Goal: Use online tool/utility: Utilize a website feature to perform a specific function

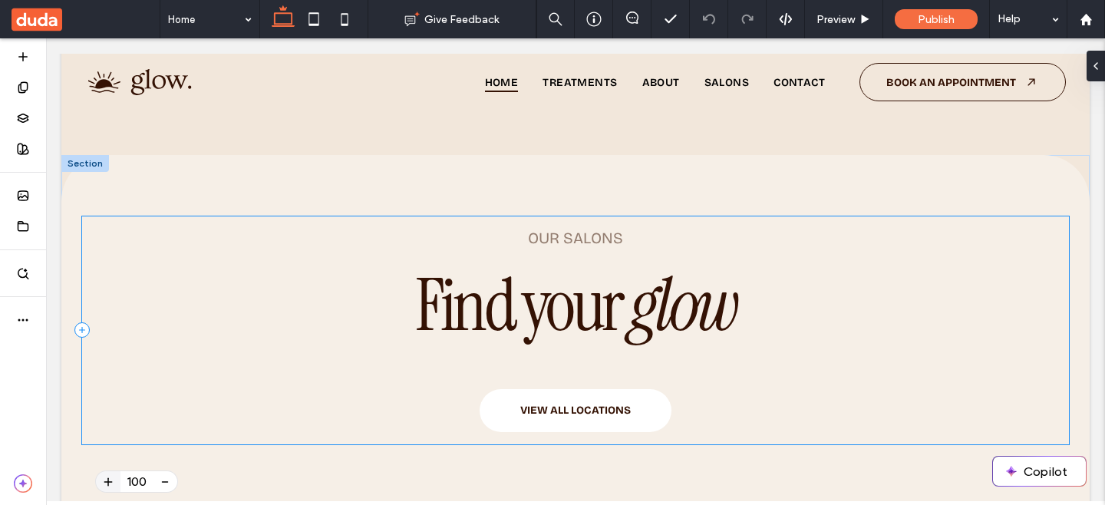
scroll to position [2883, 0]
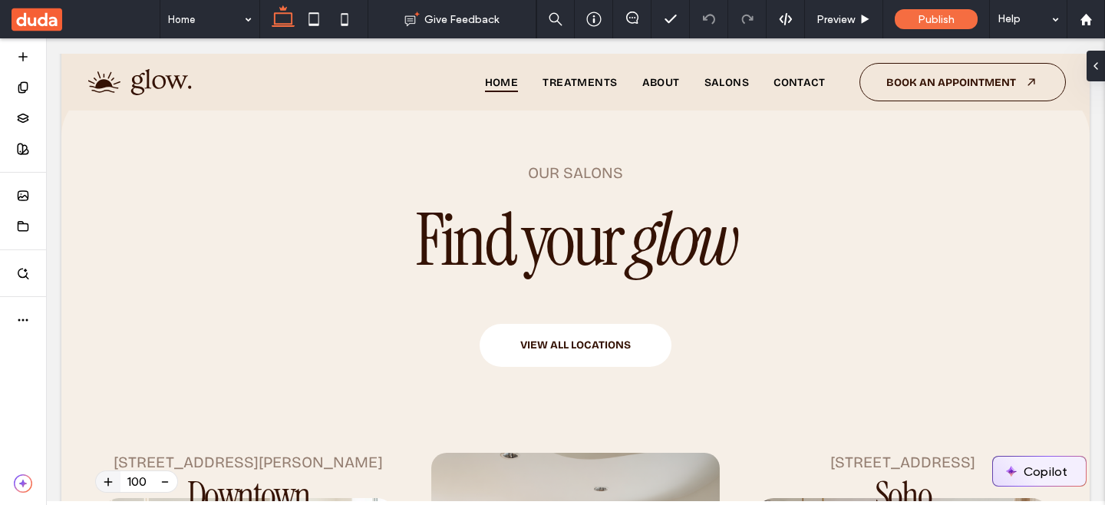
click at [1045, 476] on button "Copilot" at bounding box center [1039, 471] width 93 height 29
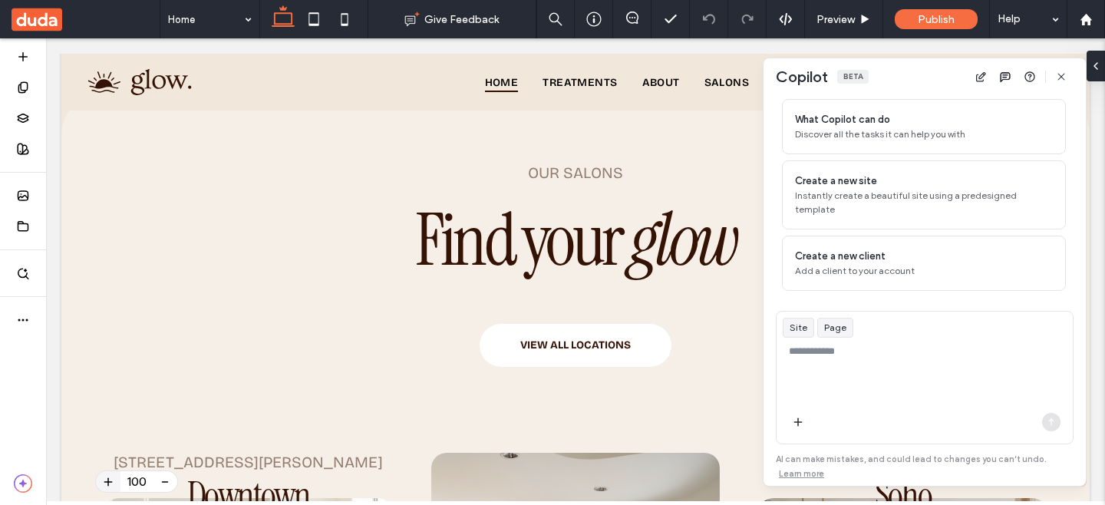
scroll to position [109, 0]
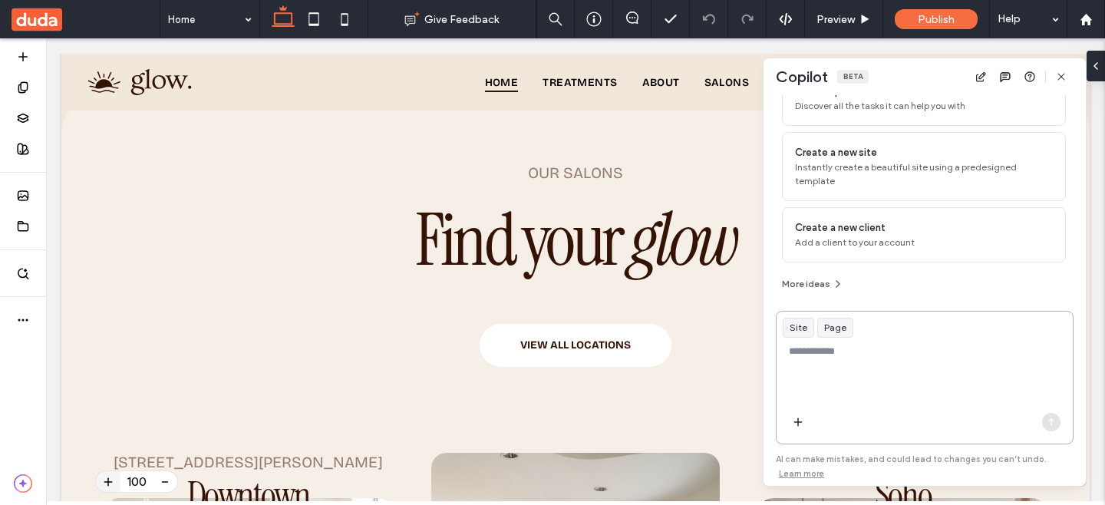
click at [834, 371] on textarea at bounding box center [925, 374] width 296 height 60
type textarea "**********"
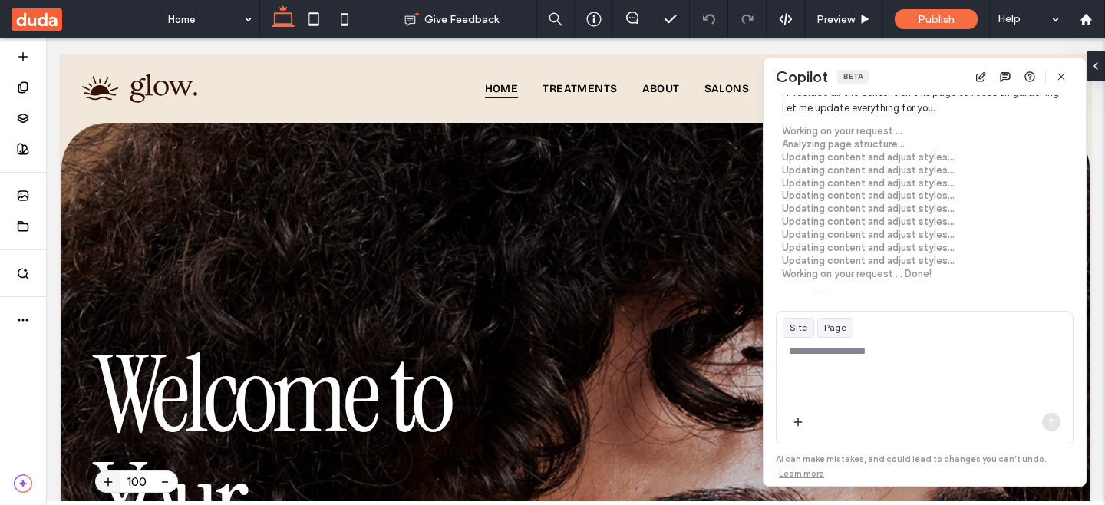
scroll to position [446, 0]
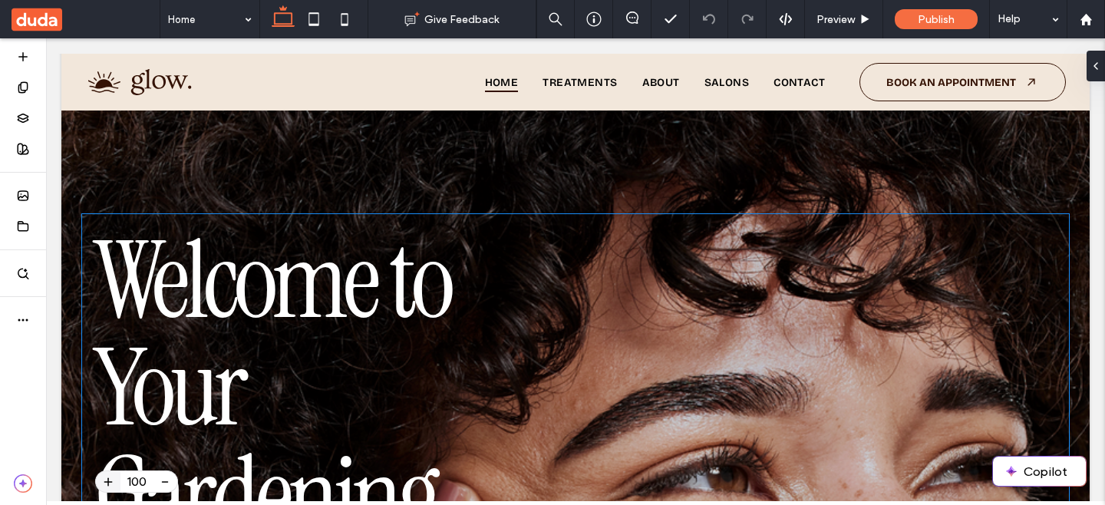
scroll to position [117, 0]
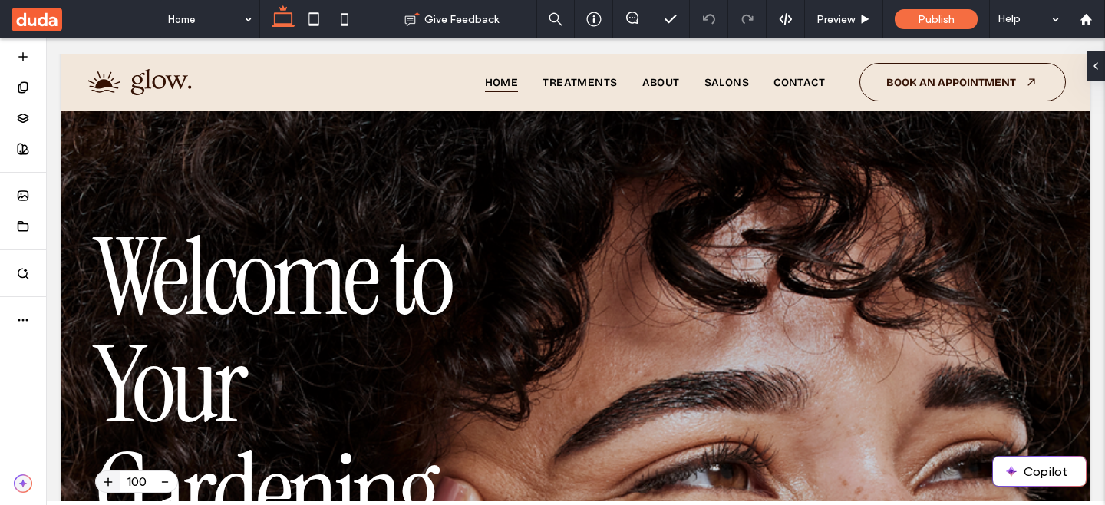
click at [25, 479] on icon "button" at bounding box center [23, 483] width 18 height 18
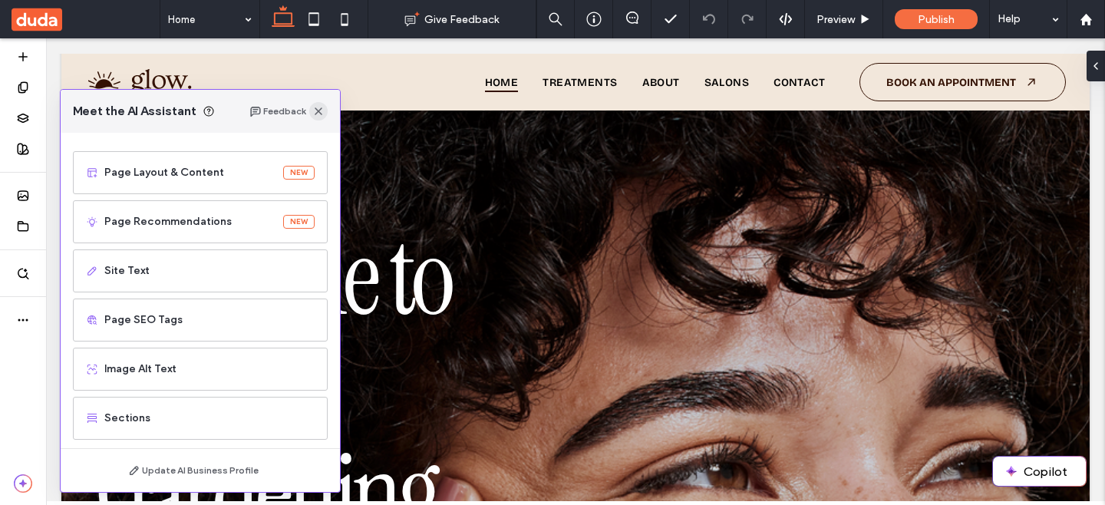
click at [321, 109] on use "button" at bounding box center [319, 111] width 8 height 8
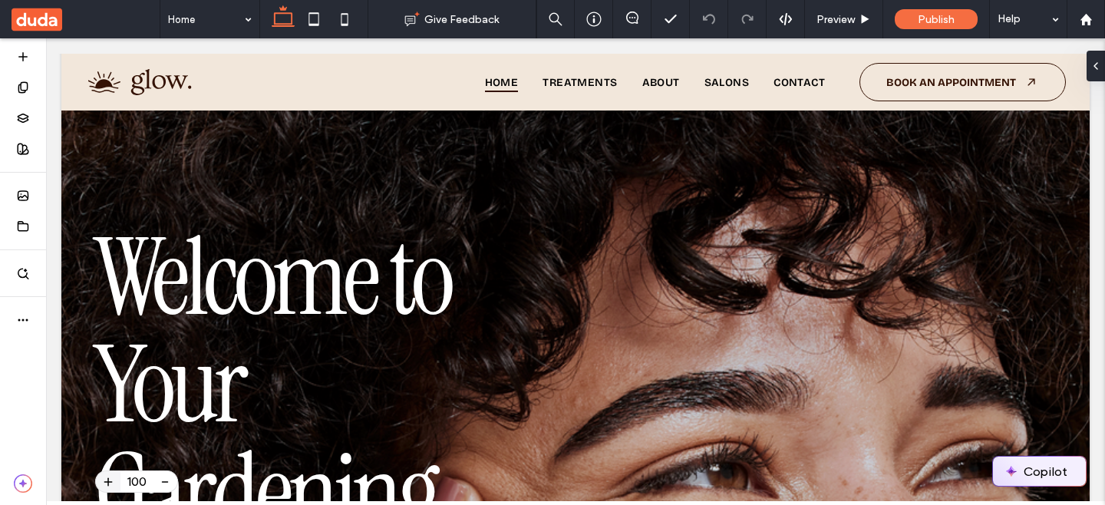
click at [1045, 467] on button "Copilot" at bounding box center [1039, 471] width 93 height 29
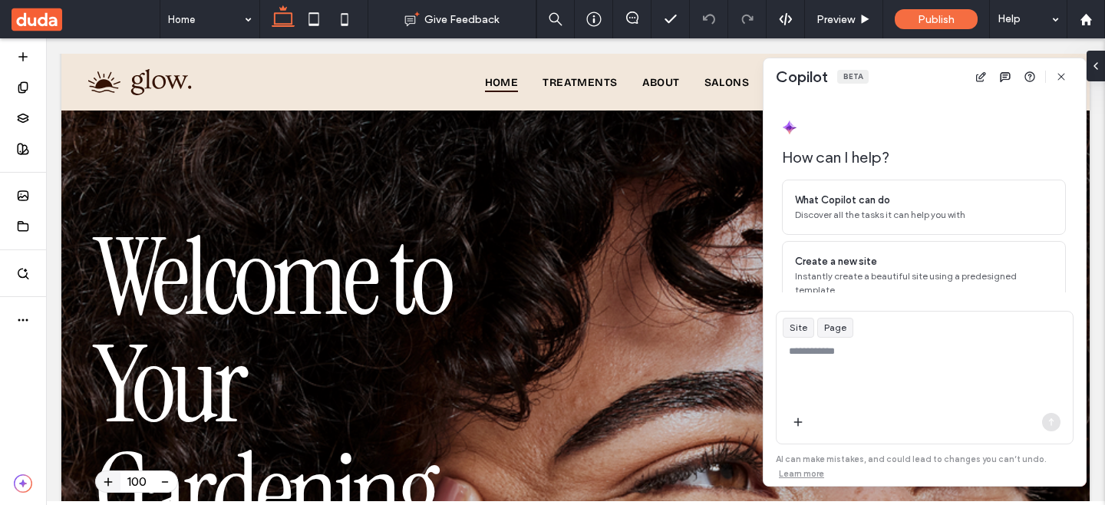
scroll to position [109, 0]
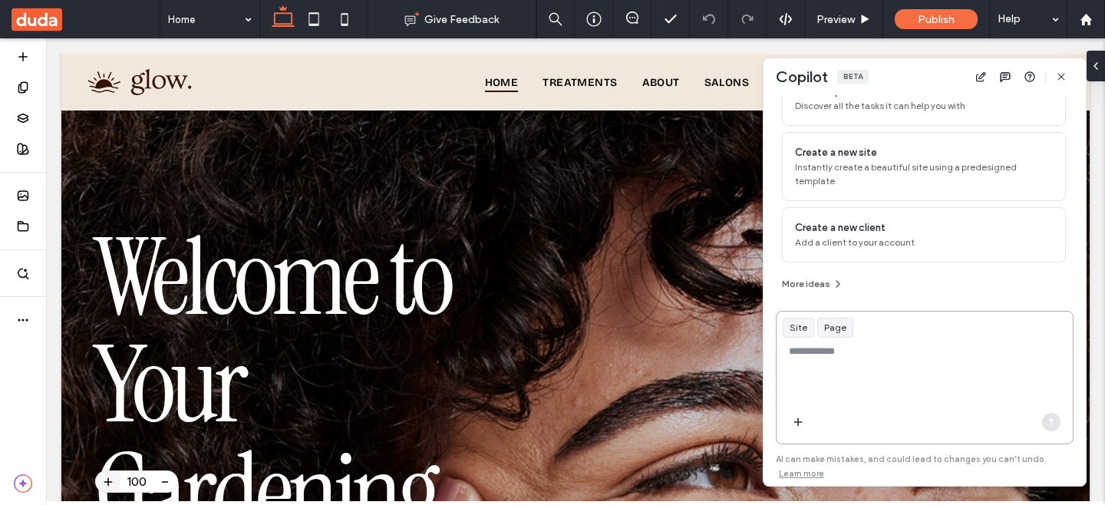
click at [948, 383] on textarea at bounding box center [925, 374] width 296 height 60
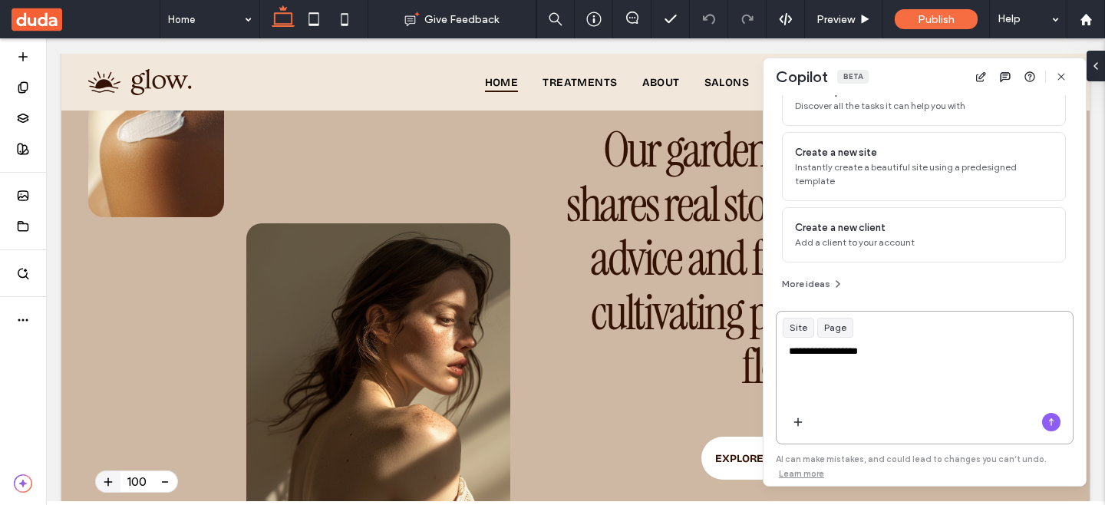
scroll to position [6051, 0]
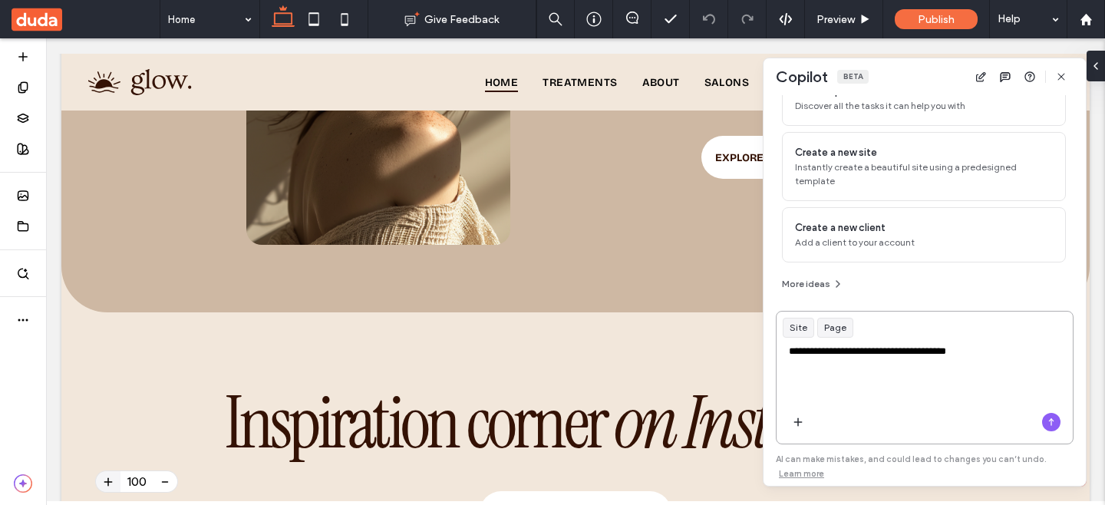
type textarea "**********"
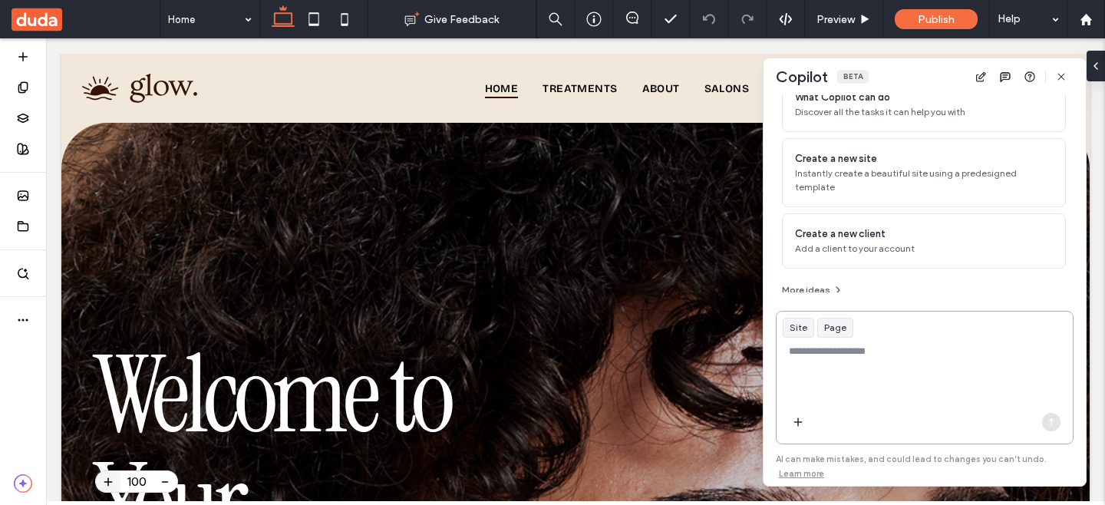
scroll to position [283, 0]
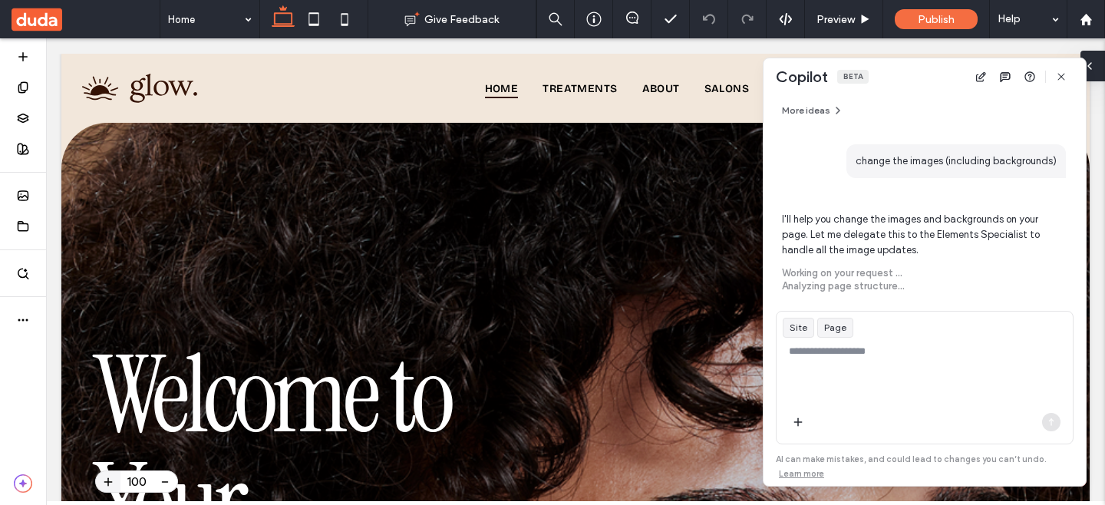
click at [1096, 58] on div at bounding box center [1093, 66] width 25 height 31
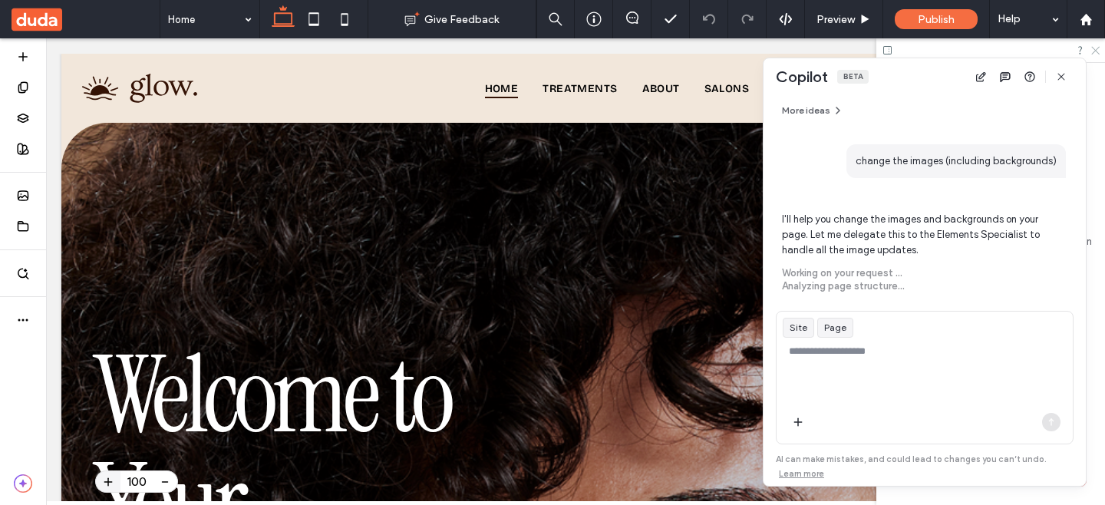
scroll to position [294, 0]
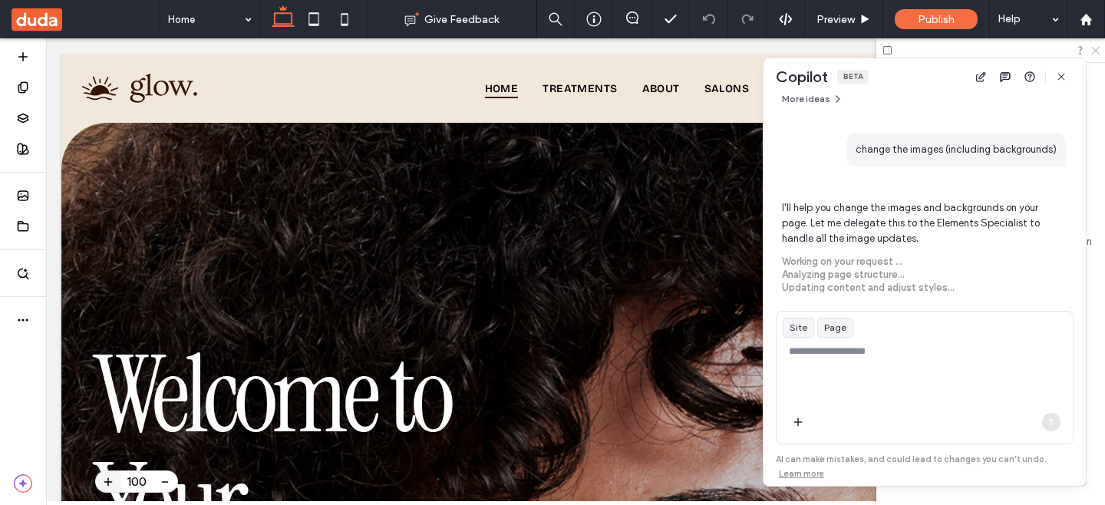
click at [1095, 47] on icon at bounding box center [1095, 50] width 10 height 10
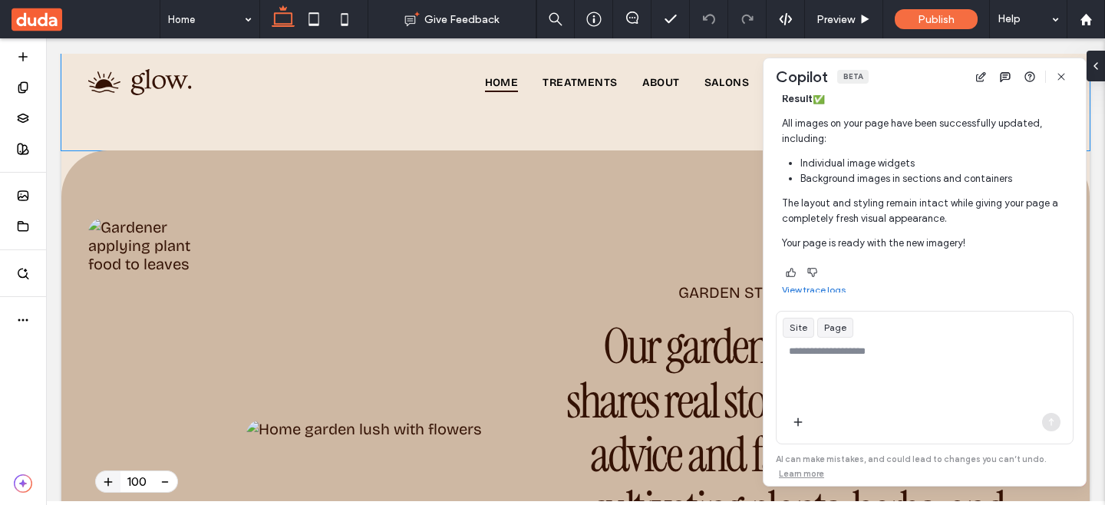
scroll to position [5640, 0]
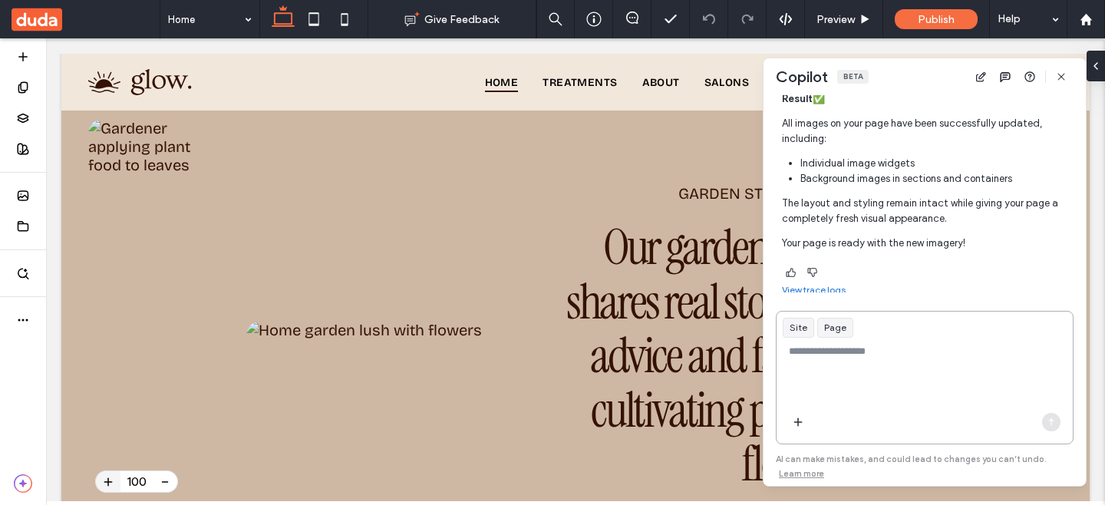
click at [831, 377] on textarea at bounding box center [925, 374] width 296 height 60
type textarea "**********"
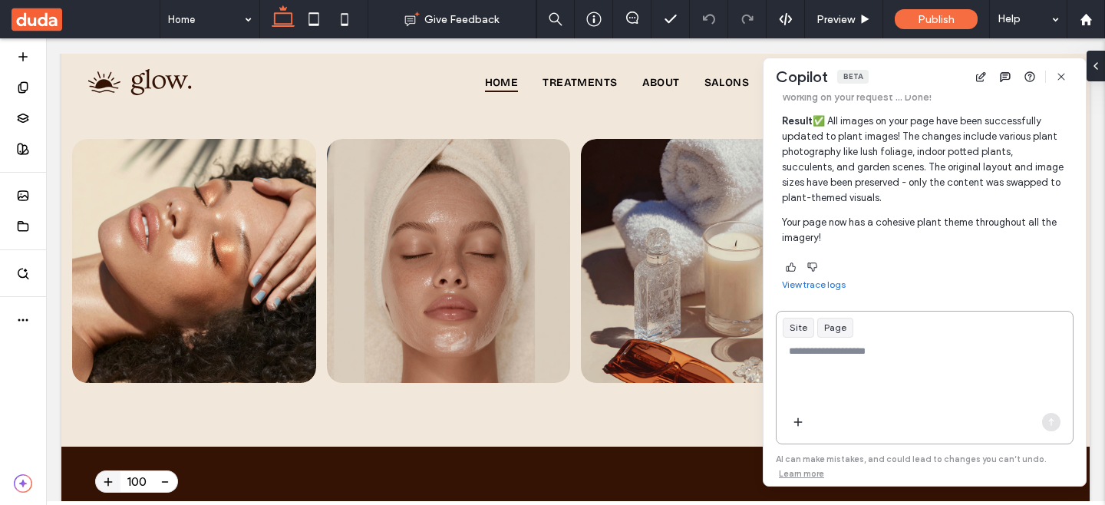
scroll to position [6509, 0]
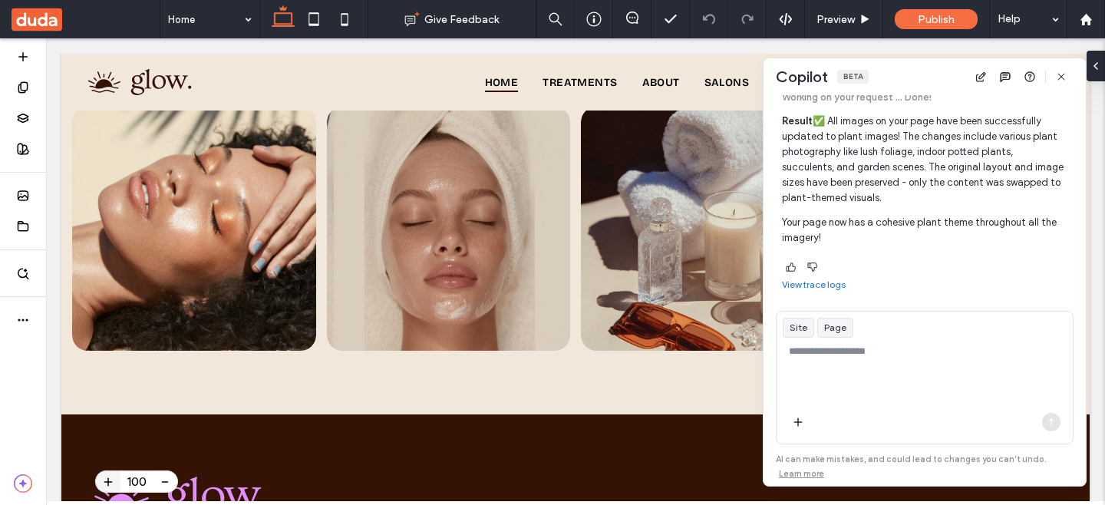
click at [834, 291] on link "View trace logs" at bounding box center [814, 285] width 64 height 12
click at [823, 352] on textarea at bounding box center [925, 374] width 296 height 60
click at [818, 354] on textarea "**********" at bounding box center [925, 374] width 296 height 60
click at [815, 357] on textarea "**********" at bounding box center [925, 374] width 296 height 60
click at [896, 353] on textarea "**********" at bounding box center [925, 374] width 296 height 60
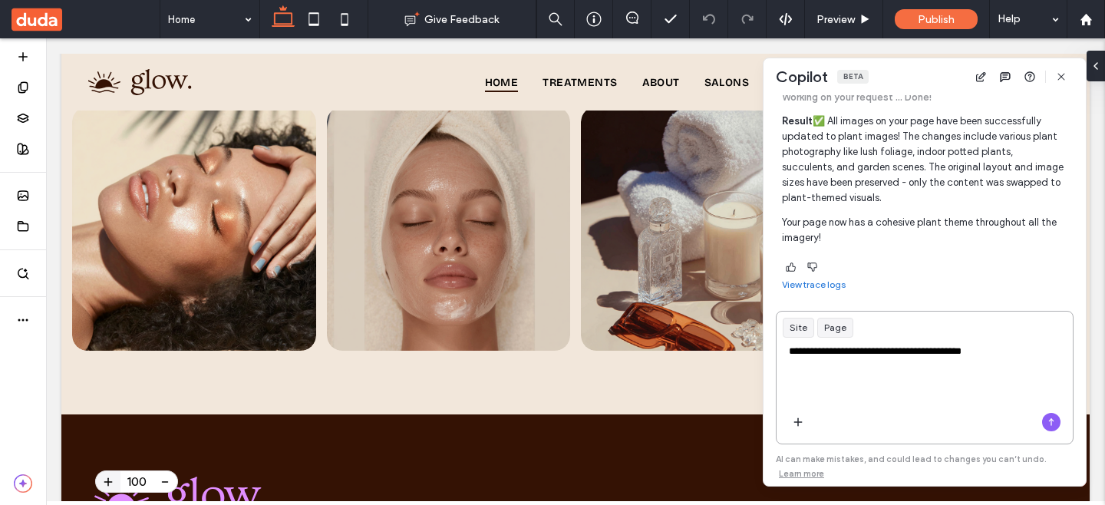
click at [896, 353] on textarea "**********" at bounding box center [925, 374] width 296 height 60
type textarea "**********"
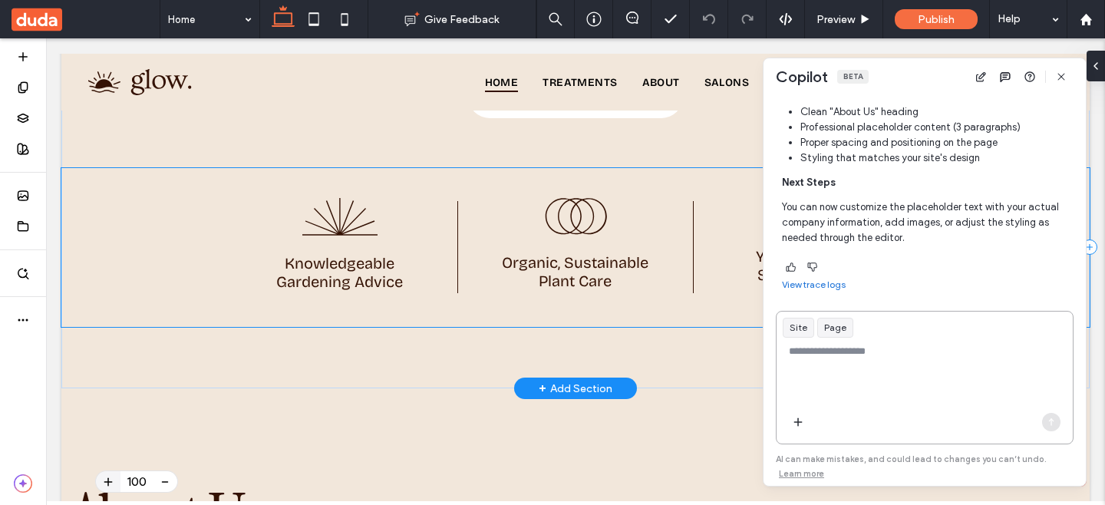
scroll to position [1888, 0]
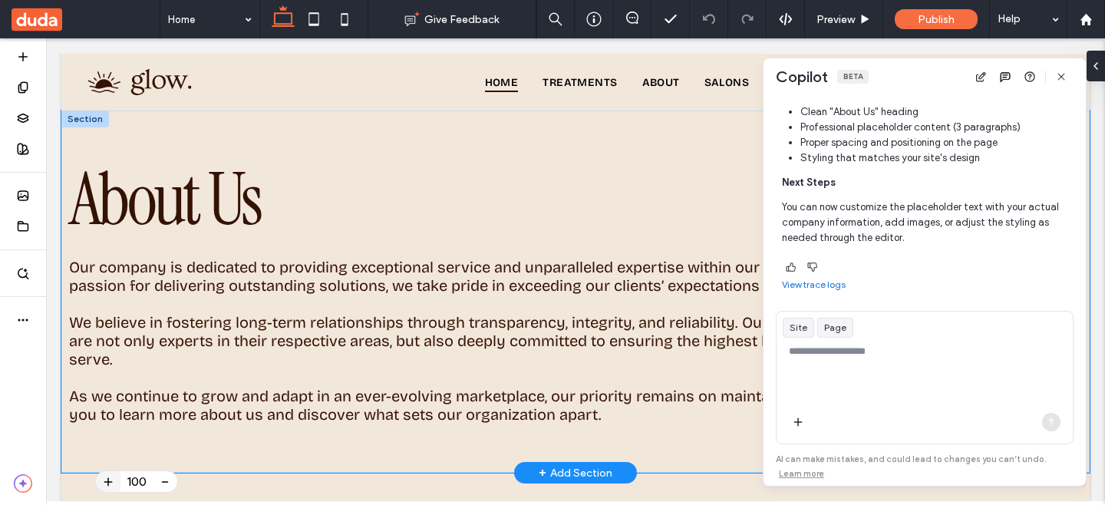
click at [187, 138] on div "About Us Our company is dedicated to providing exceptional service and unparall…" at bounding box center [575, 292] width 1029 height 362
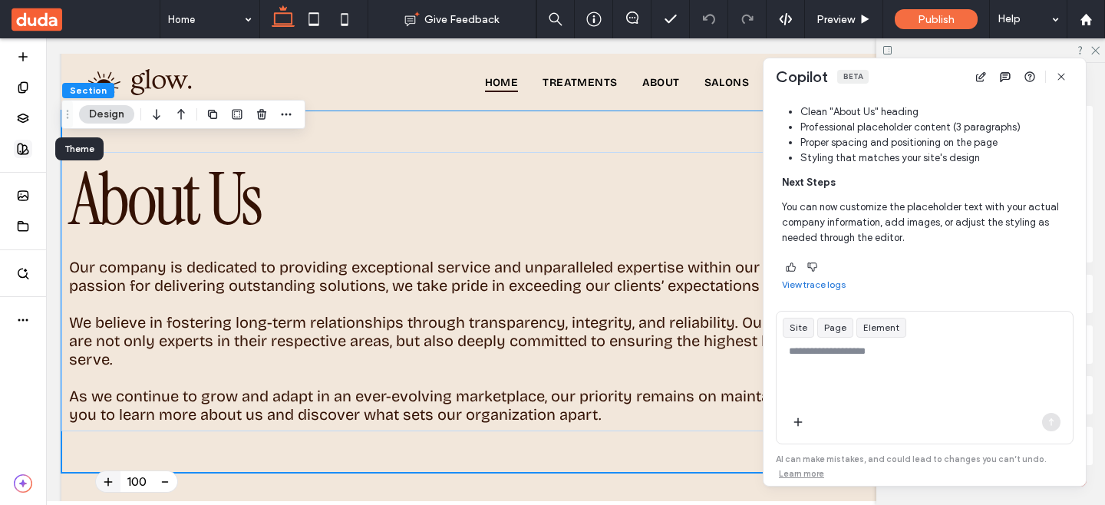
drag, startPoint x: 18, startPoint y: 158, endPoint x: 87, endPoint y: 121, distance: 78.3
click at [18, 158] on div at bounding box center [23, 149] width 46 height 31
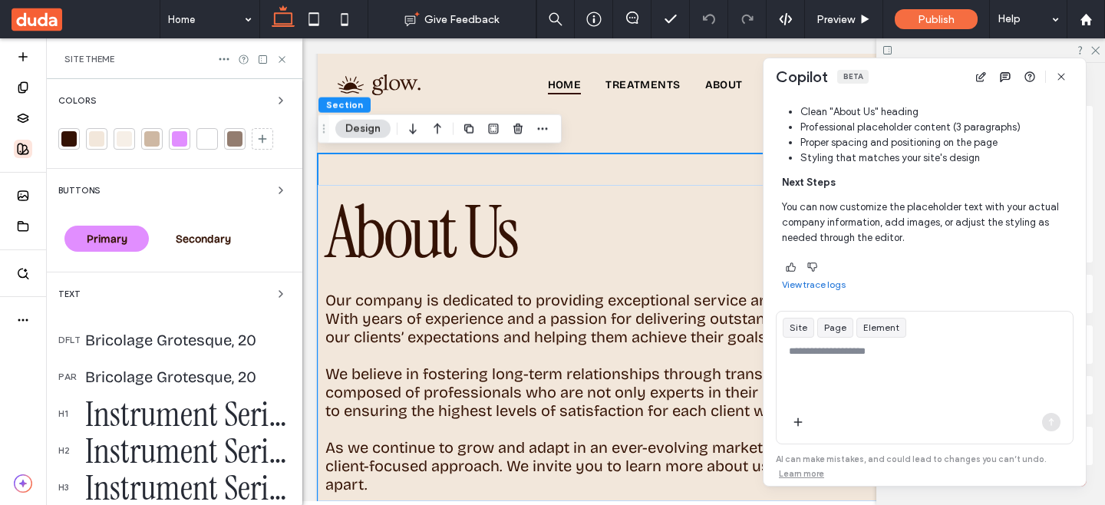
scroll to position [256, 0]
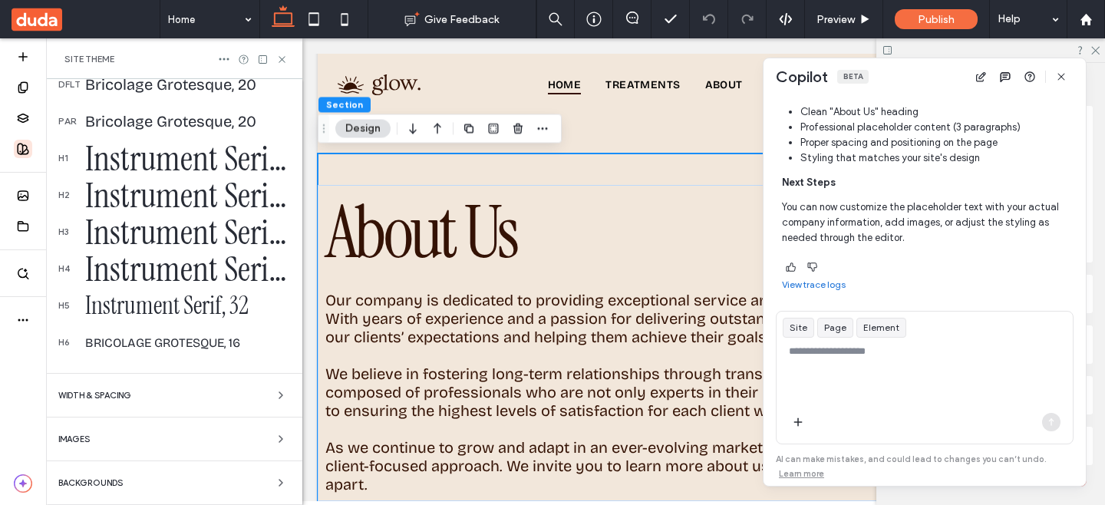
click at [107, 394] on span "WIDTH & SPACING" at bounding box center [94, 396] width 73 height 8
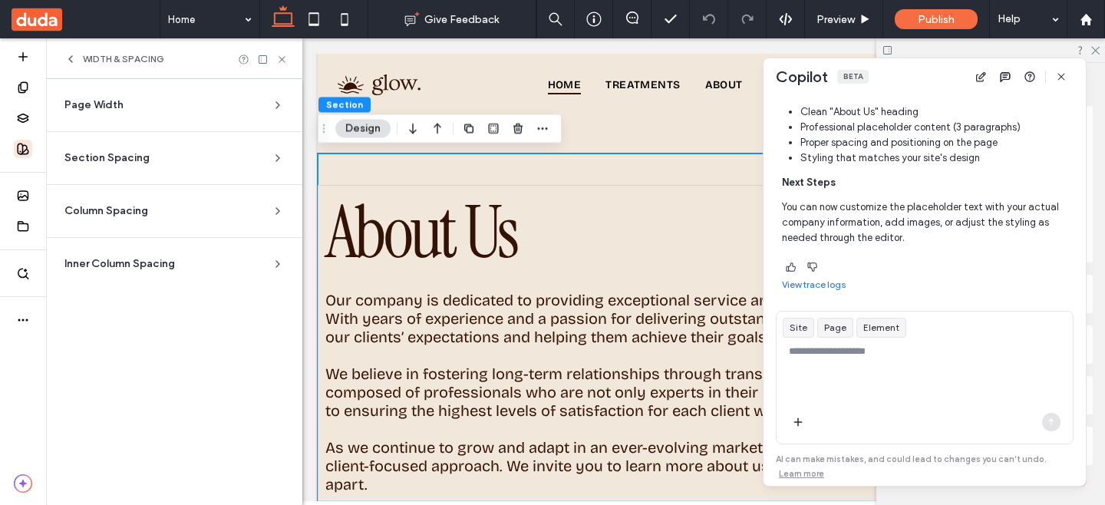
scroll to position [0, 0]
click at [187, 157] on div "Section Spacing" at bounding box center [167, 157] width 207 height 15
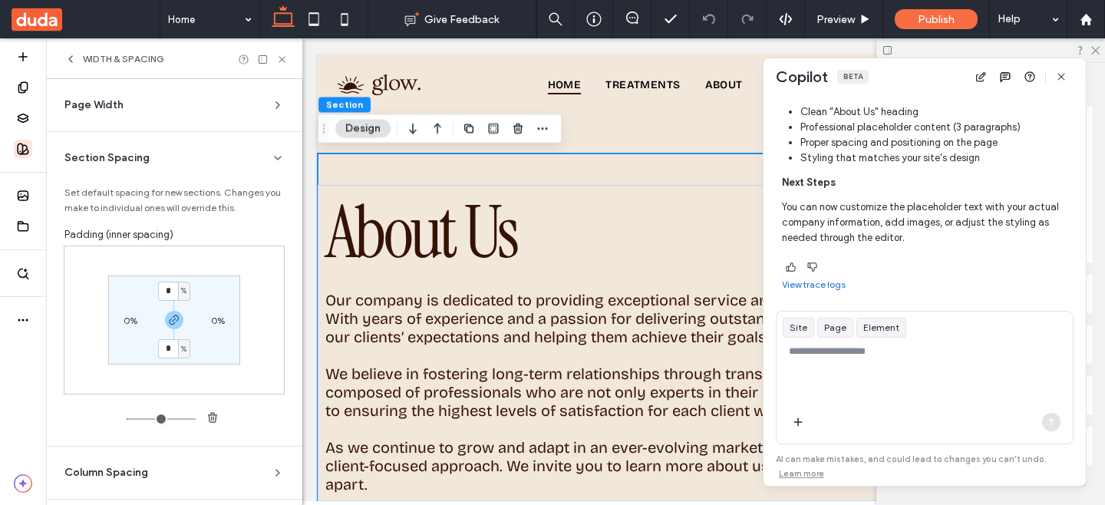
click at [128, 316] on label "0%" at bounding box center [131, 321] width 14 height 12
type input "*"
click at [114, 318] on input "*" at bounding box center [124, 319] width 20 height 19
type input "*"
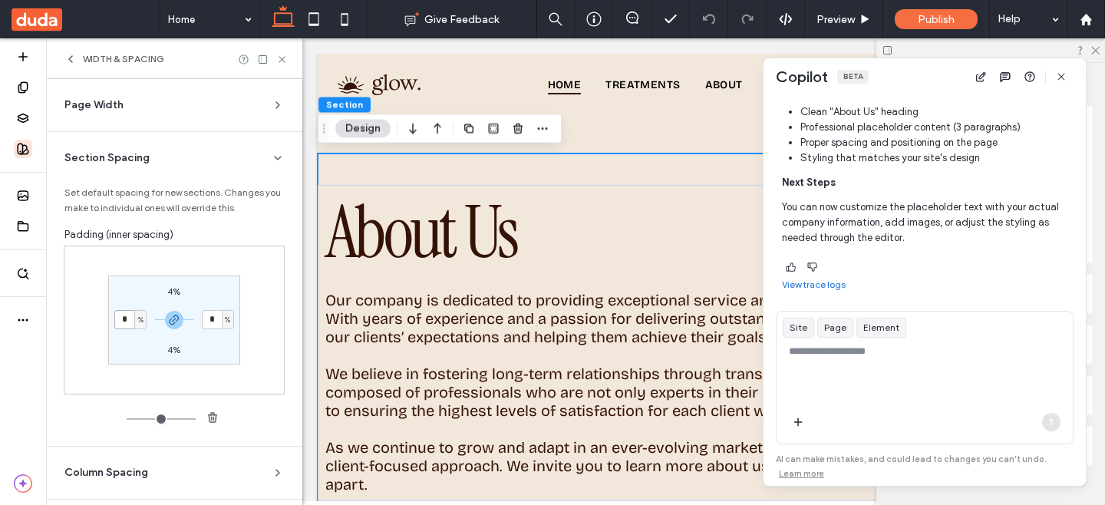
type input "*"
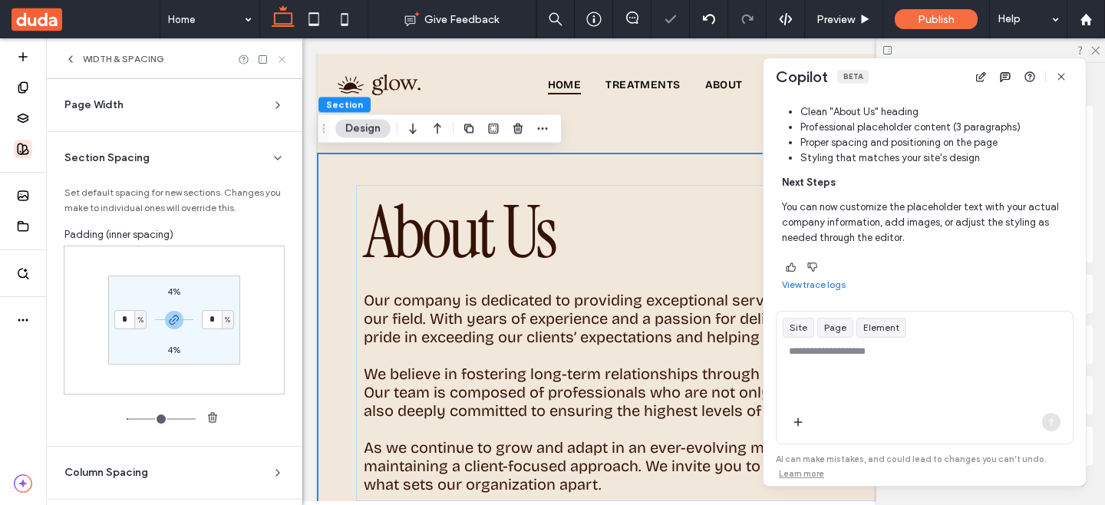
click at [284, 60] on icon at bounding box center [282, 60] width 12 height 12
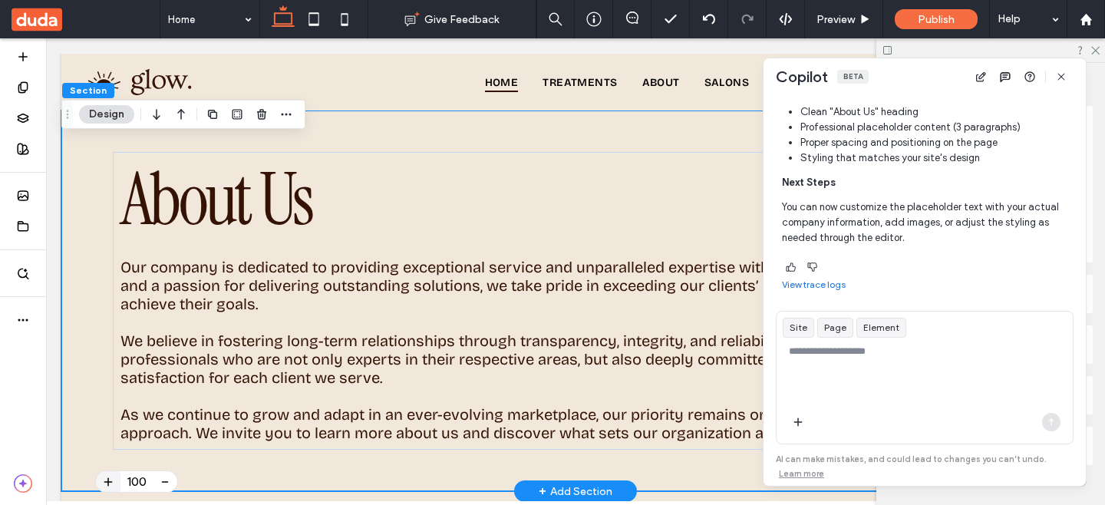
click at [64, 349] on div "About Us Our company is dedicated to providing exceptional service and unparall…" at bounding box center [575, 301] width 1029 height 381
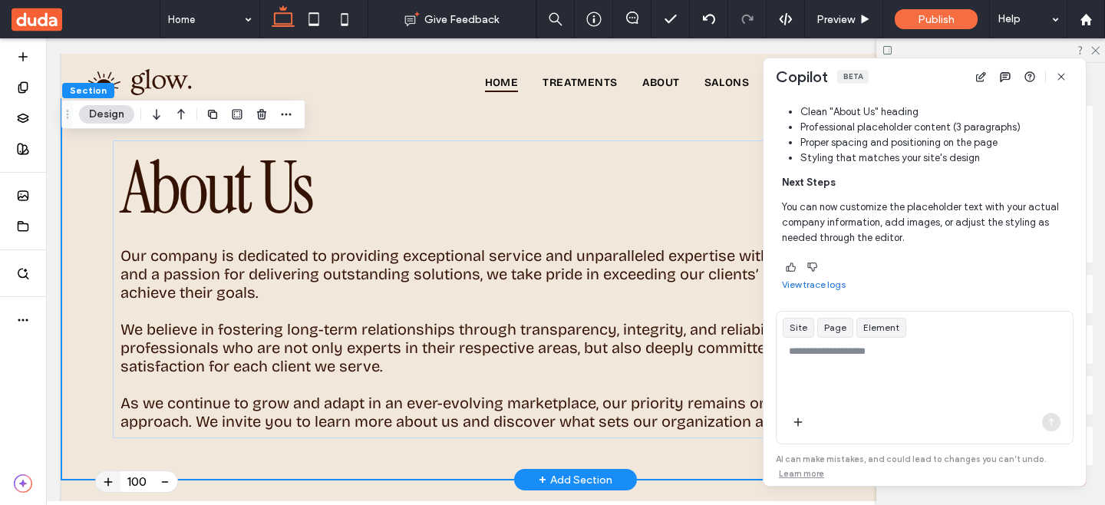
scroll to position [1922, 0]
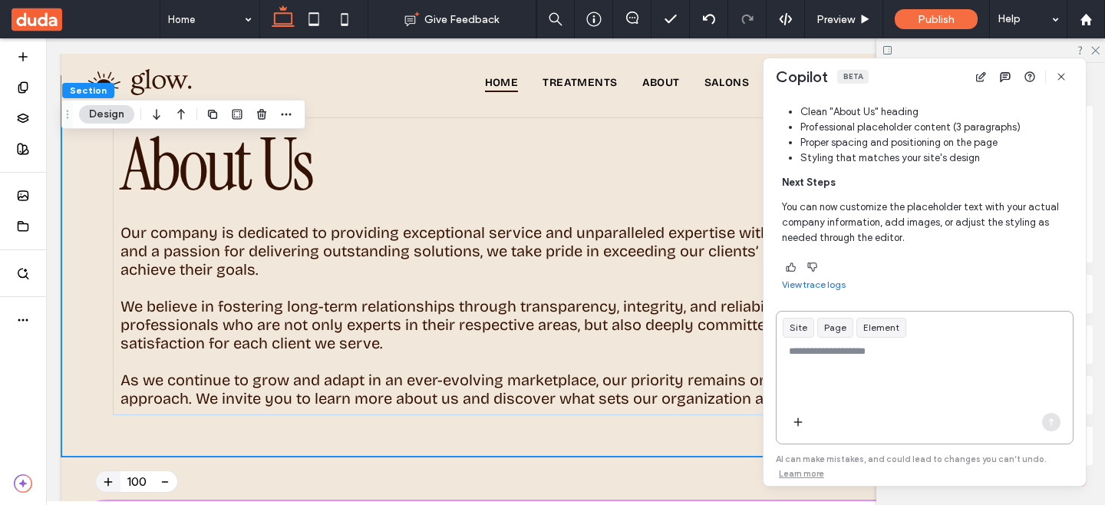
click at [835, 370] on textarea at bounding box center [925, 374] width 296 height 60
type textarea "**********"
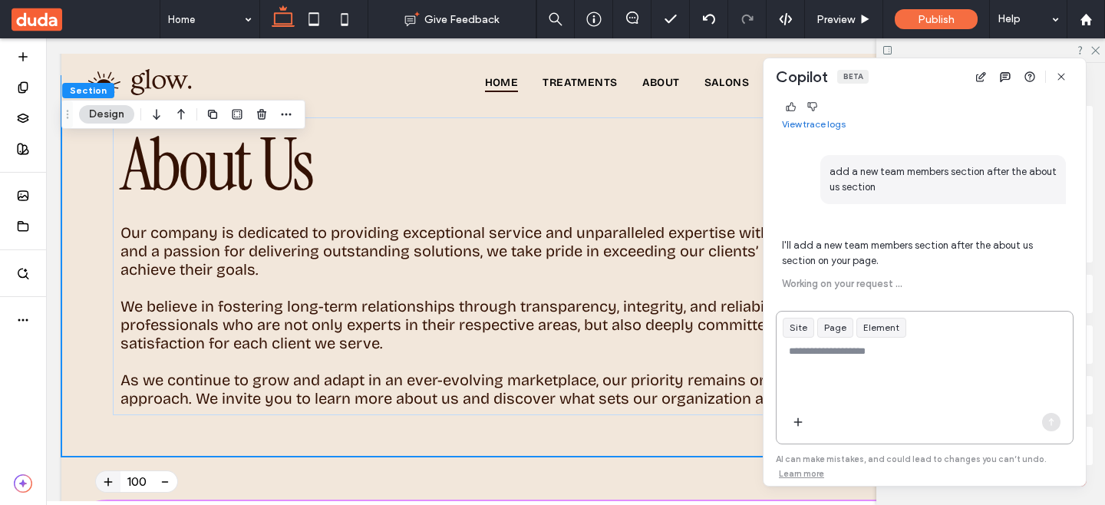
scroll to position [1545, 0]
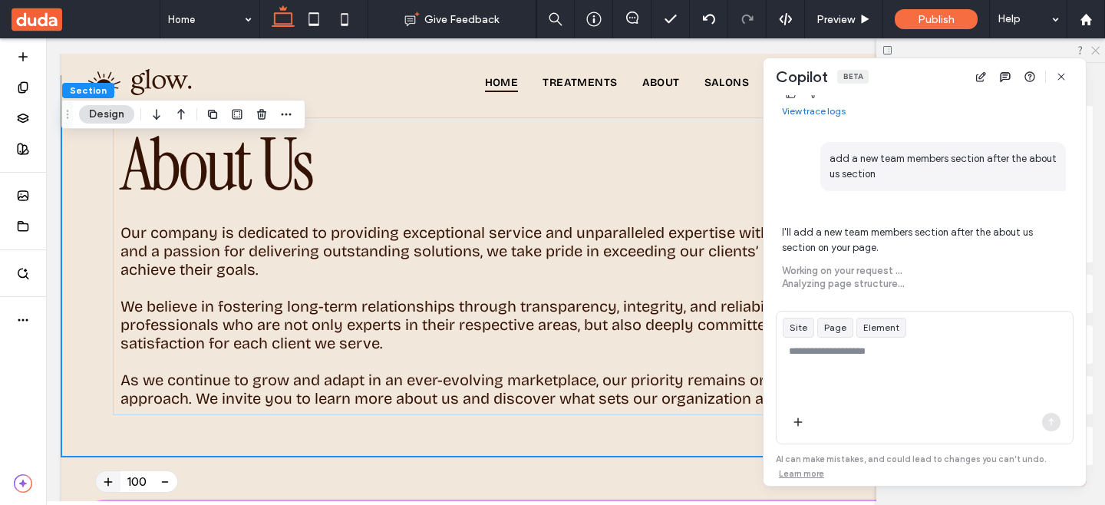
click at [1099, 45] on icon at bounding box center [1095, 50] width 10 height 10
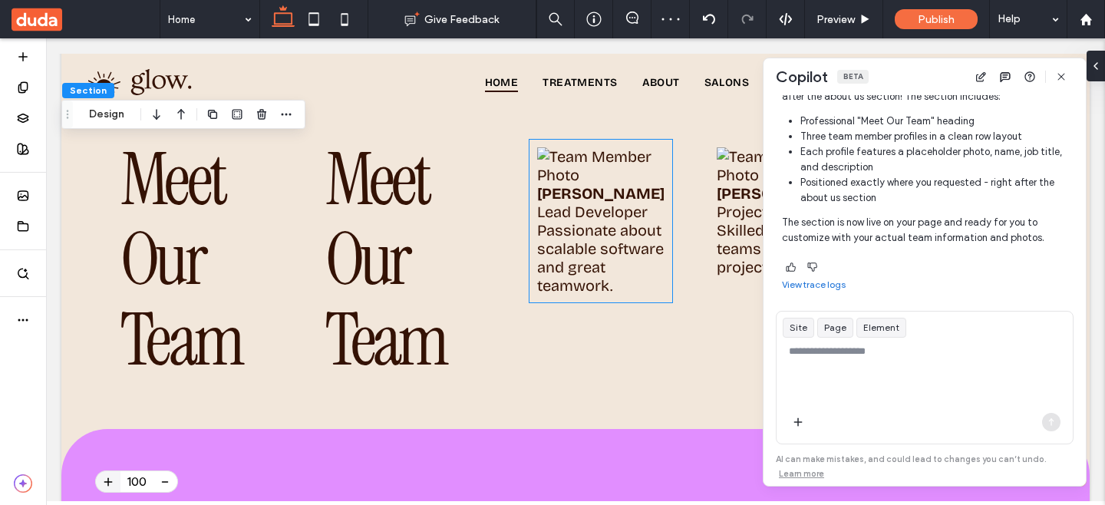
scroll to position [2298, 0]
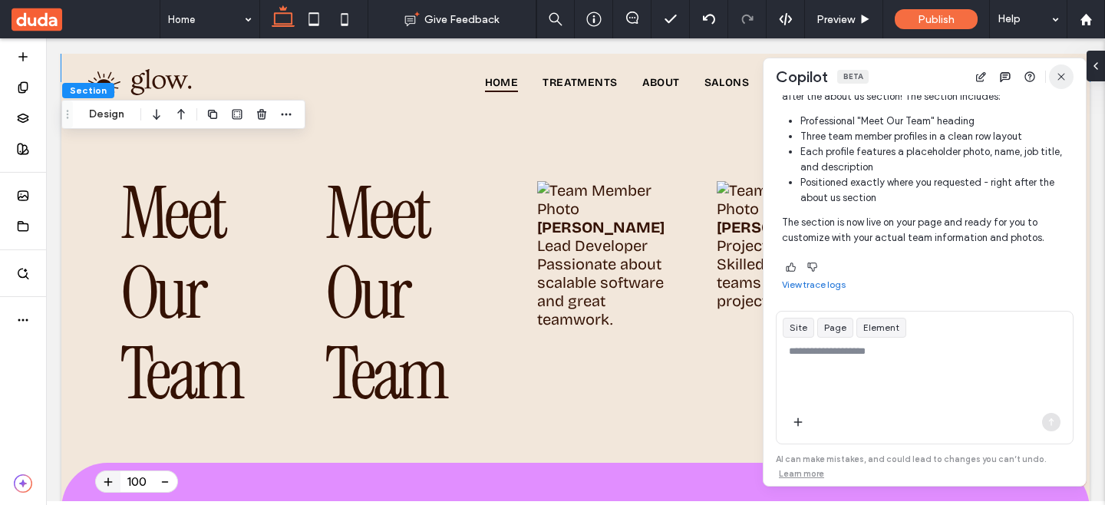
click at [1063, 75] on icon "button" at bounding box center [1062, 77] width 12 height 12
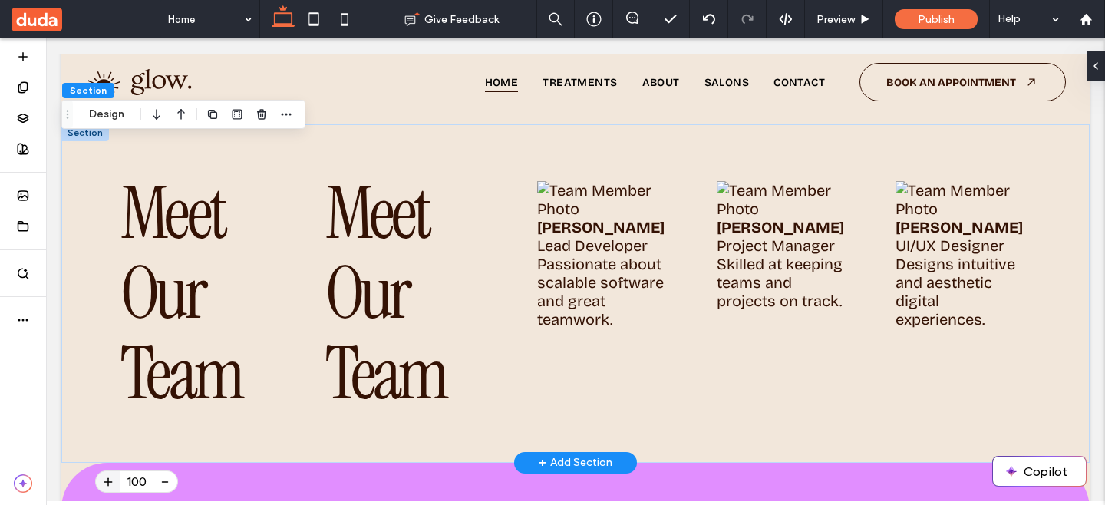
click at [282, 285] on h2 "Meet Our Team" at bounding box center [205, 293] width 168 height 241
